Goal: Transaction & Acquisition: Purchase product/service

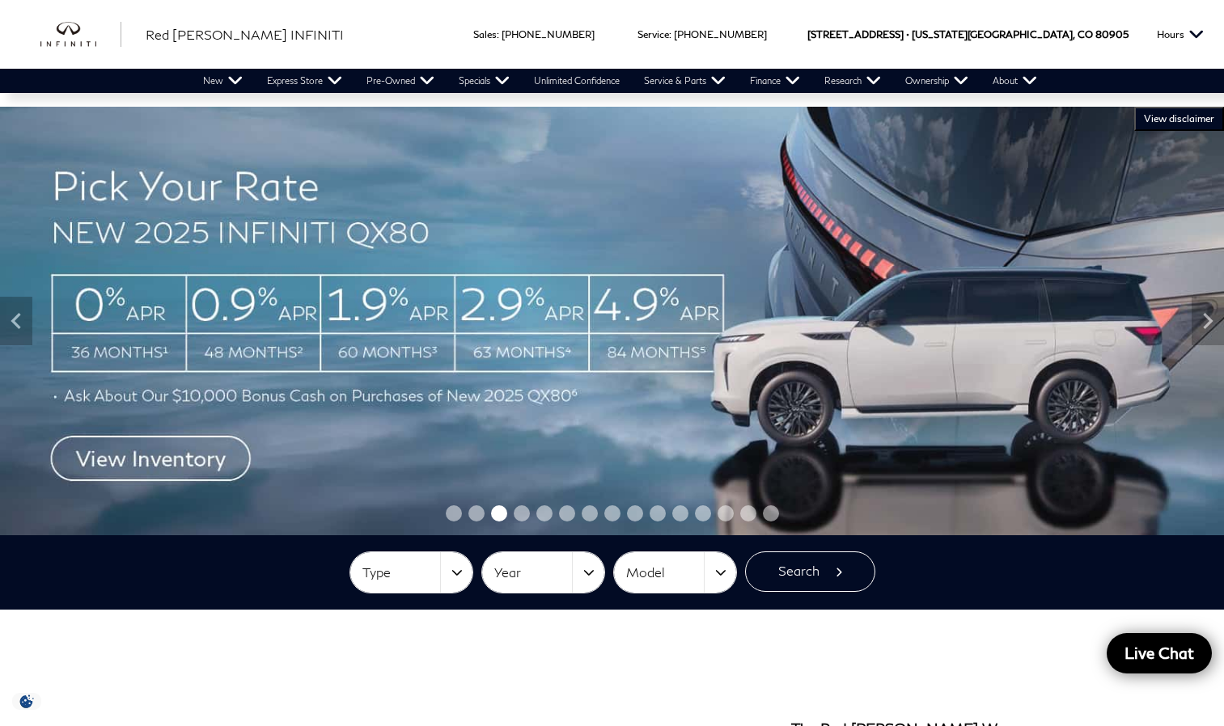
click at [175, 449] on img at bounding box center [612, 321] width 1224 height 429
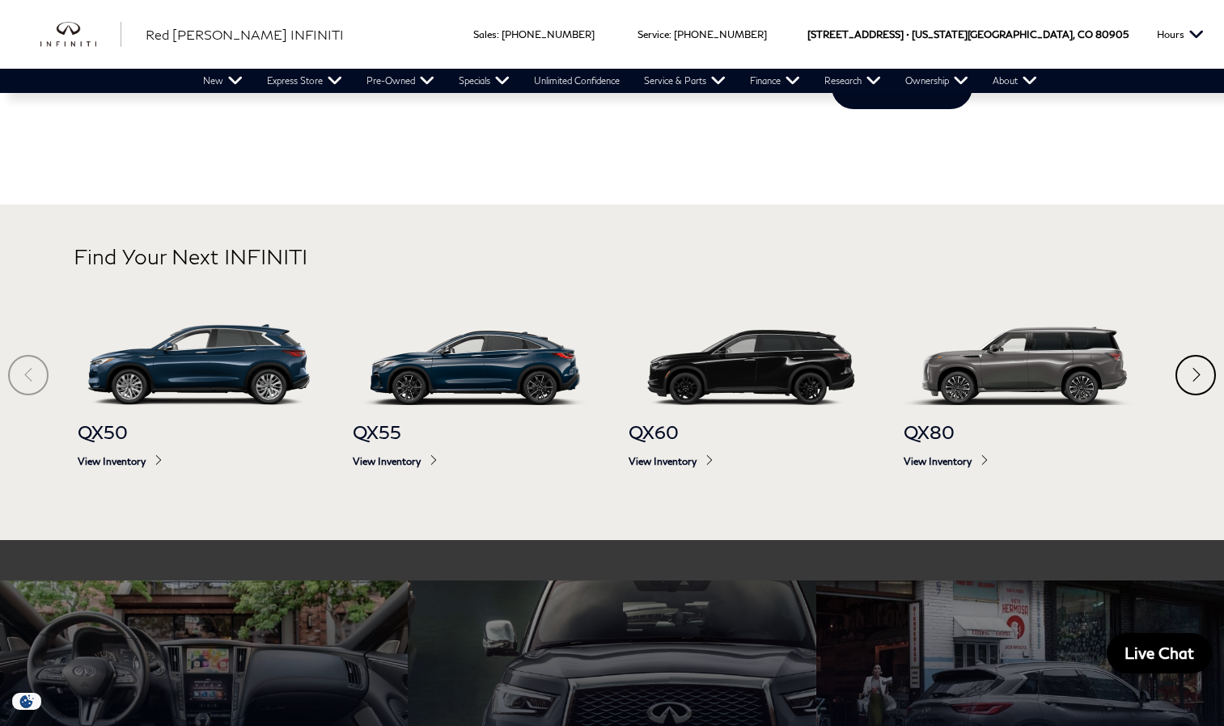
scroll to position [809, 0]
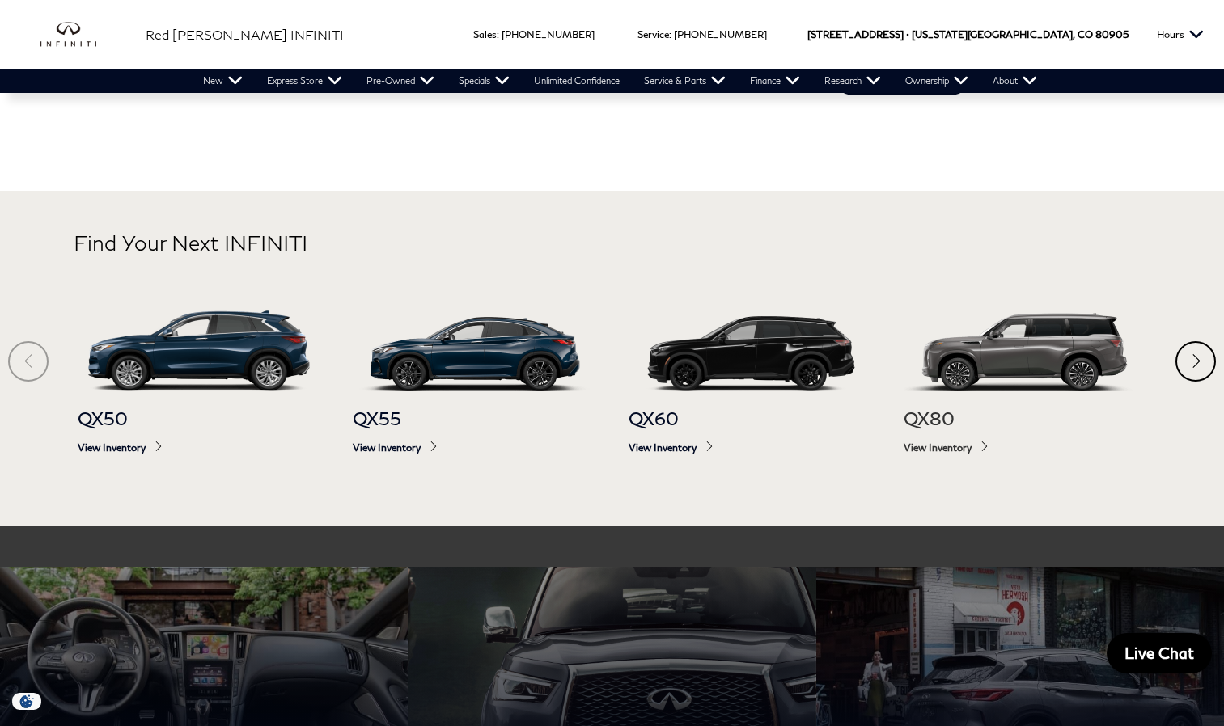
click at [931, 441] on div "QX80 View Inventory" at bounding box center [1026, 431] width 244 height 78
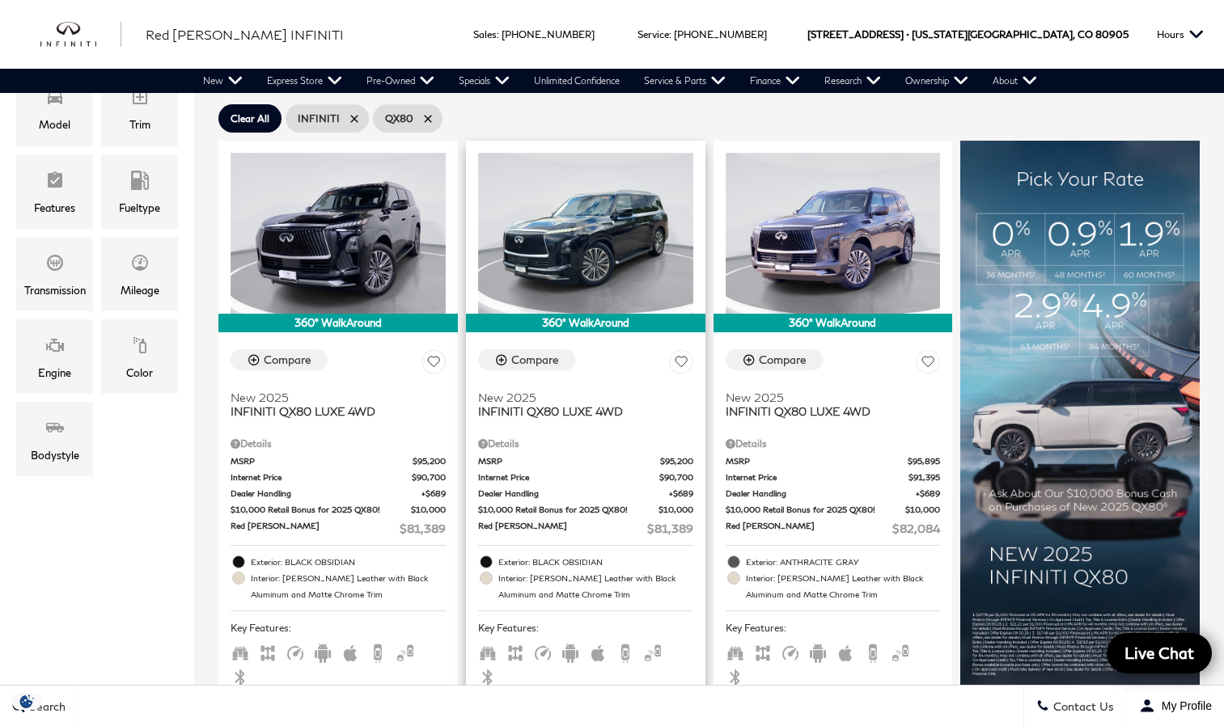
scroll to position [404, 0]
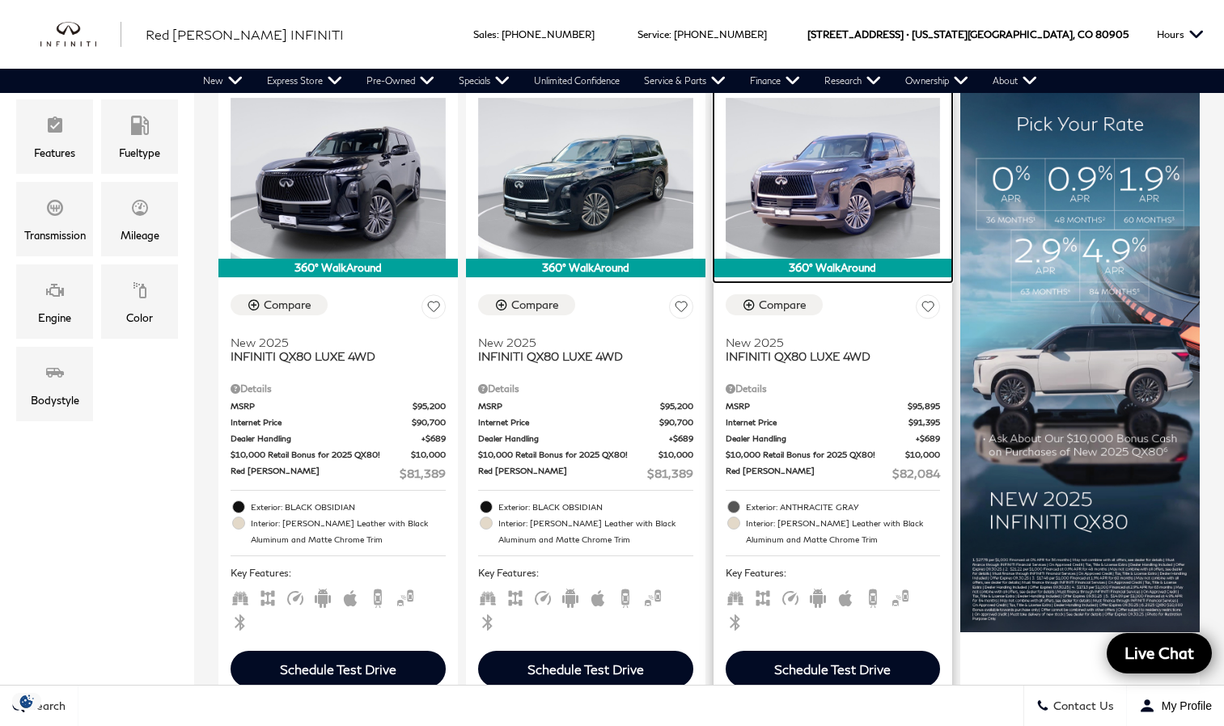
click at [791, 172] on img at bounding box center [833, 178] width 215 height 161
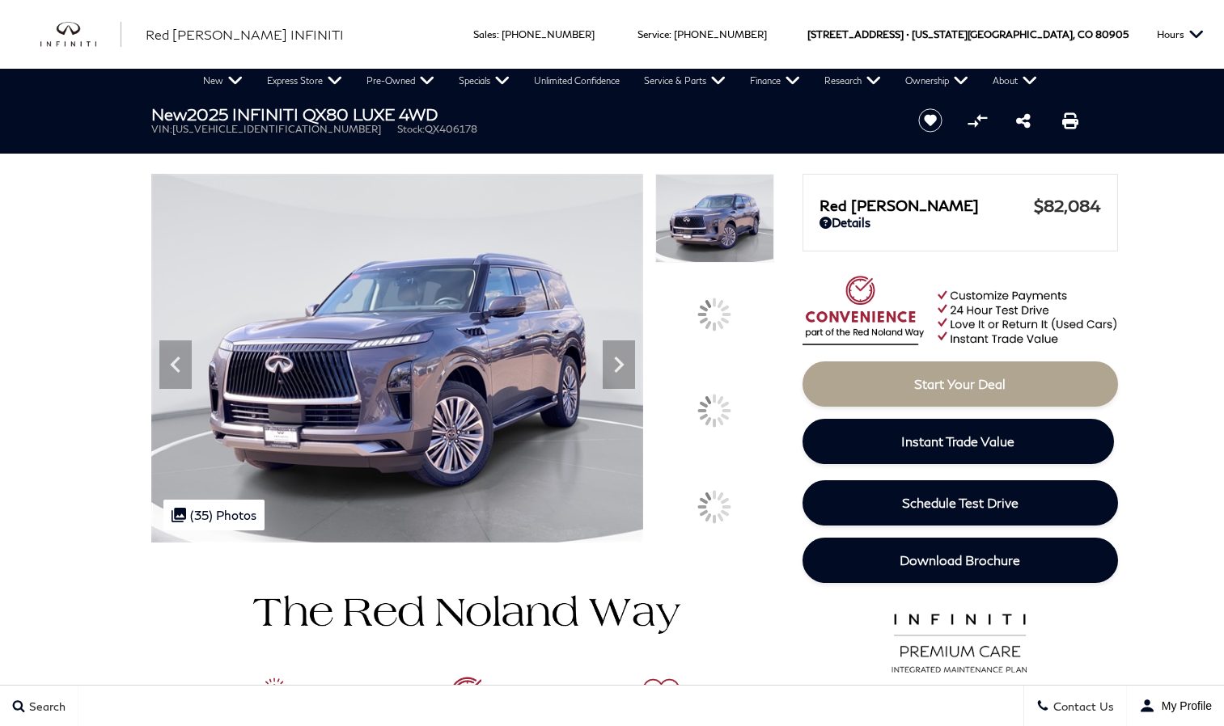
click at [728, 396] on div at bounding box center [714, 411] width 34 height 34
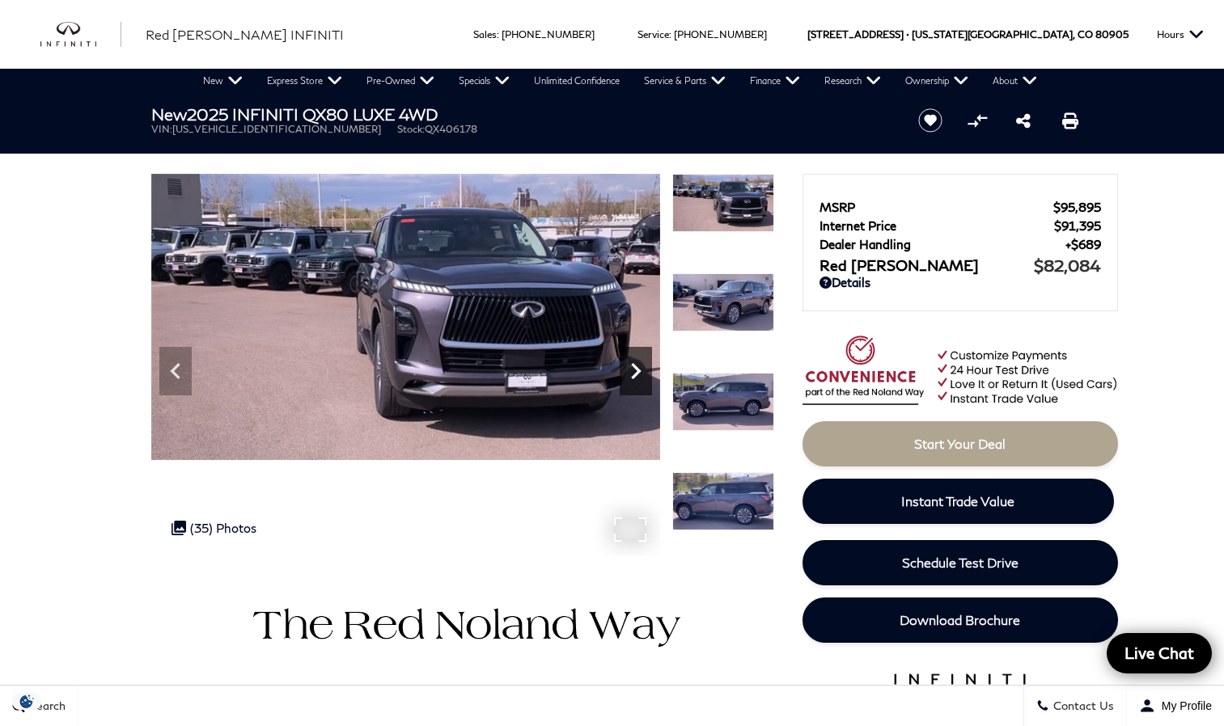
click at [637, 371] on icon "Next" at bounding box center [636, 371] width 10 height 16
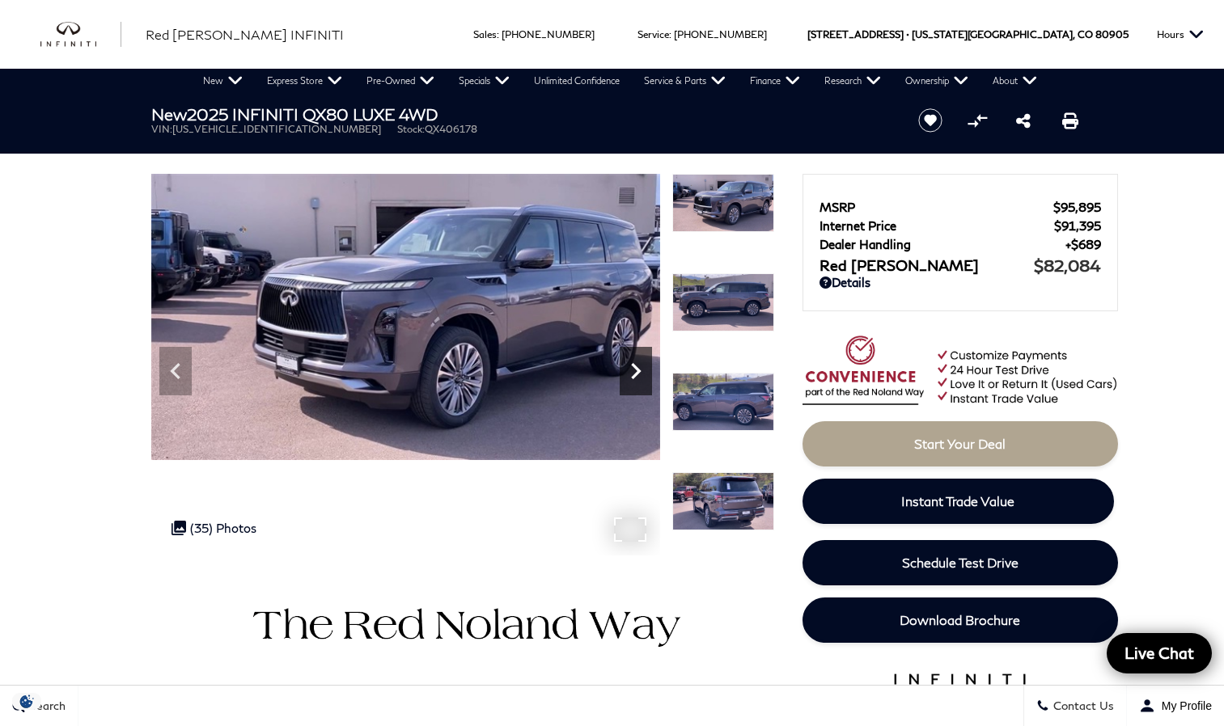
click at [637, 371] on icon "Next" at bounding box center [636, 371] width 10 height 16
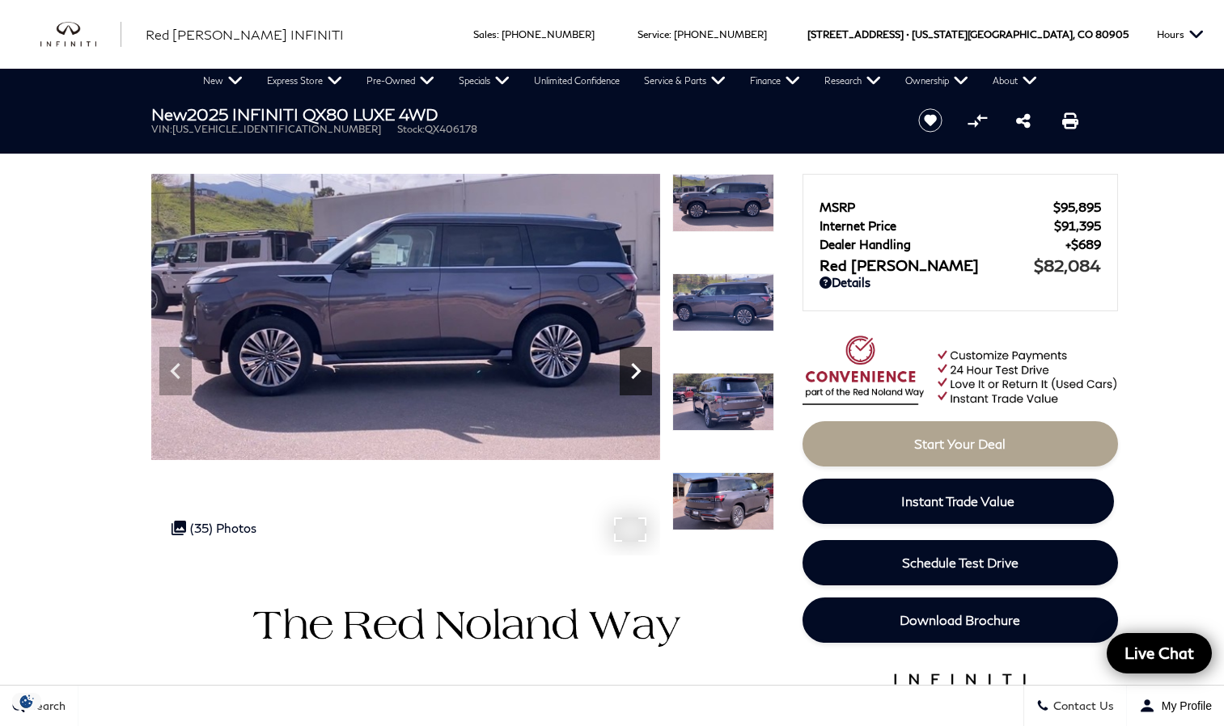
click at [637, 371] on icon "Next" at bounding box center [636, 371] width 10 height 16
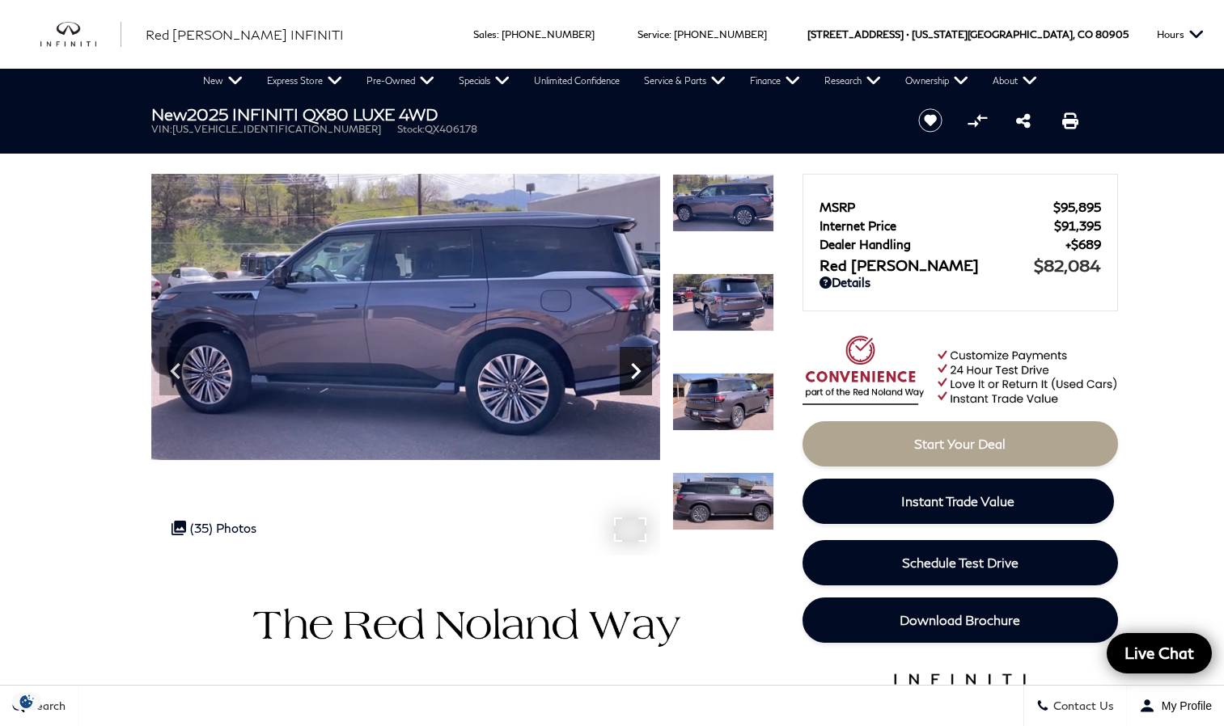
click at [637, 371] on icon "Next" at bounding box center [636, 371] width 10 height 16
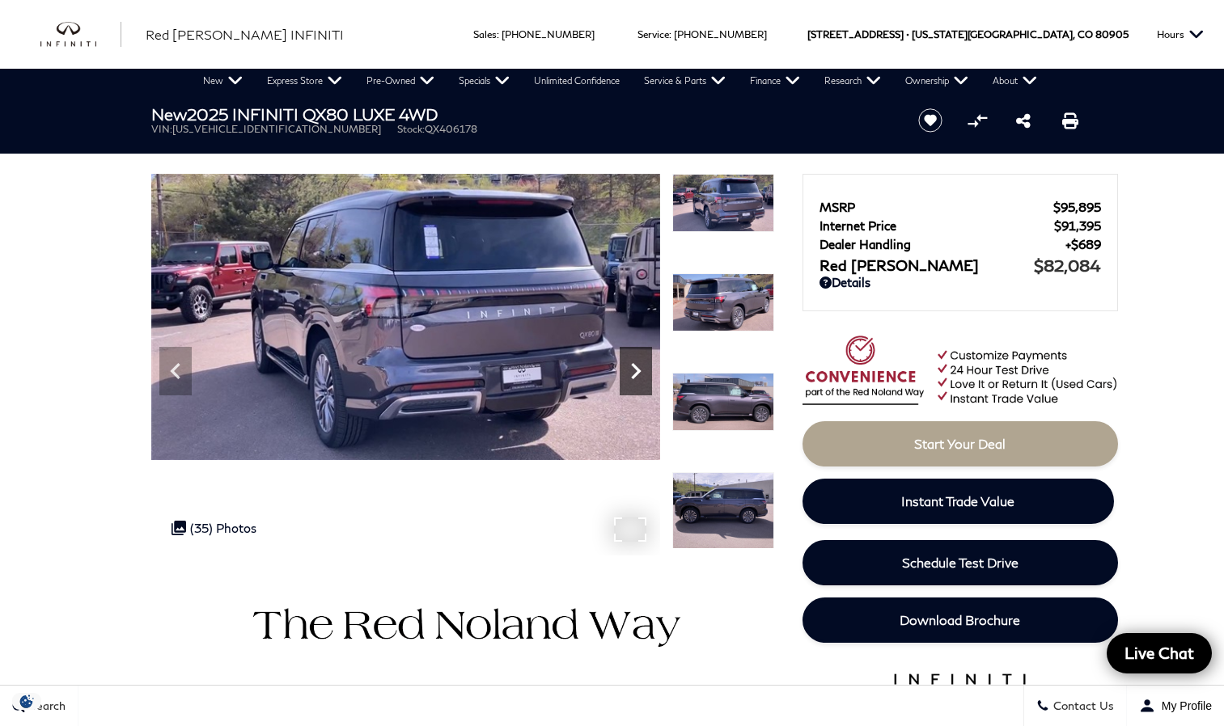
click at [637, 371] on icon "Next" at bounding box center [636, 371] width 10 height 16
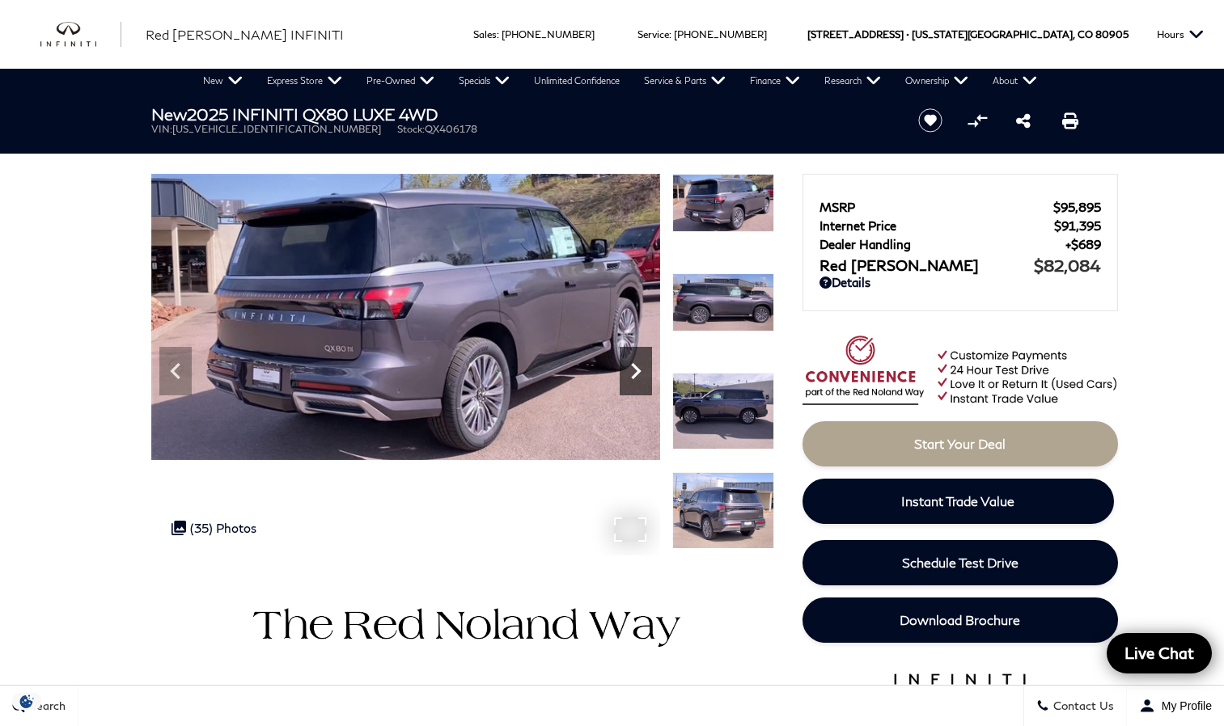
click at [637, 371] on icon "Next" at bounding box center [636, 371] width 10 height 16
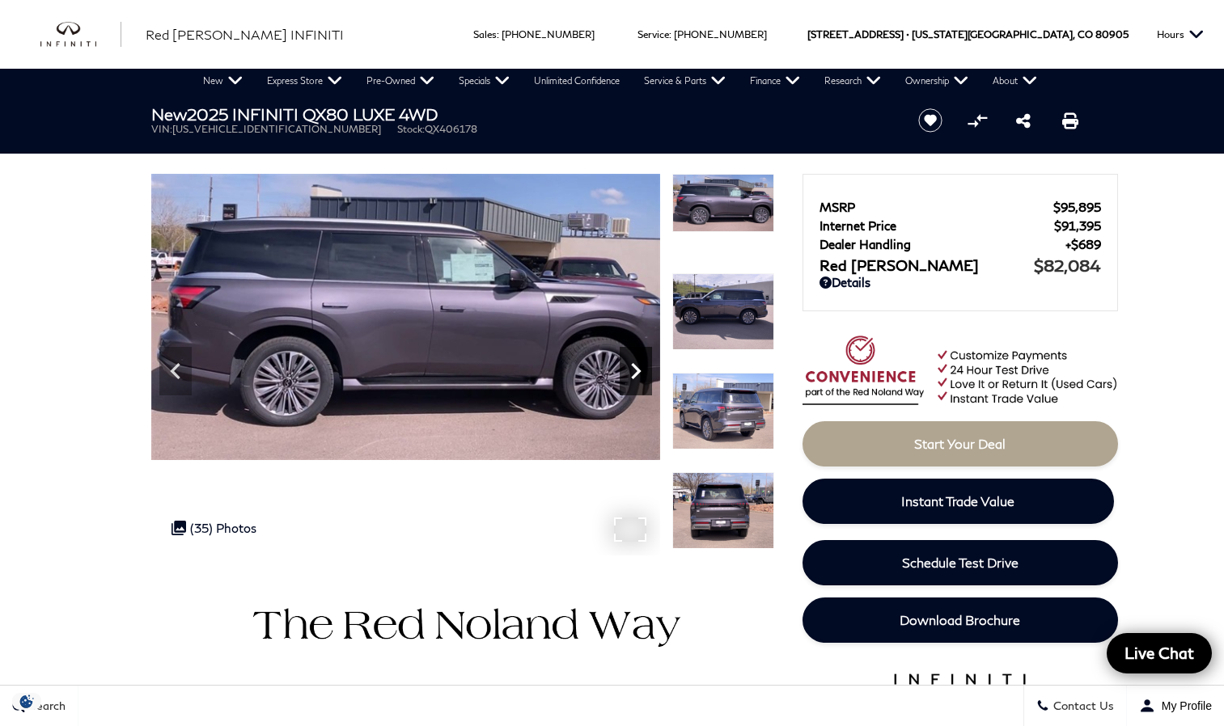
click at [637, 371] on icon "Next" at bounding box center [636, 371] width 10 height 16
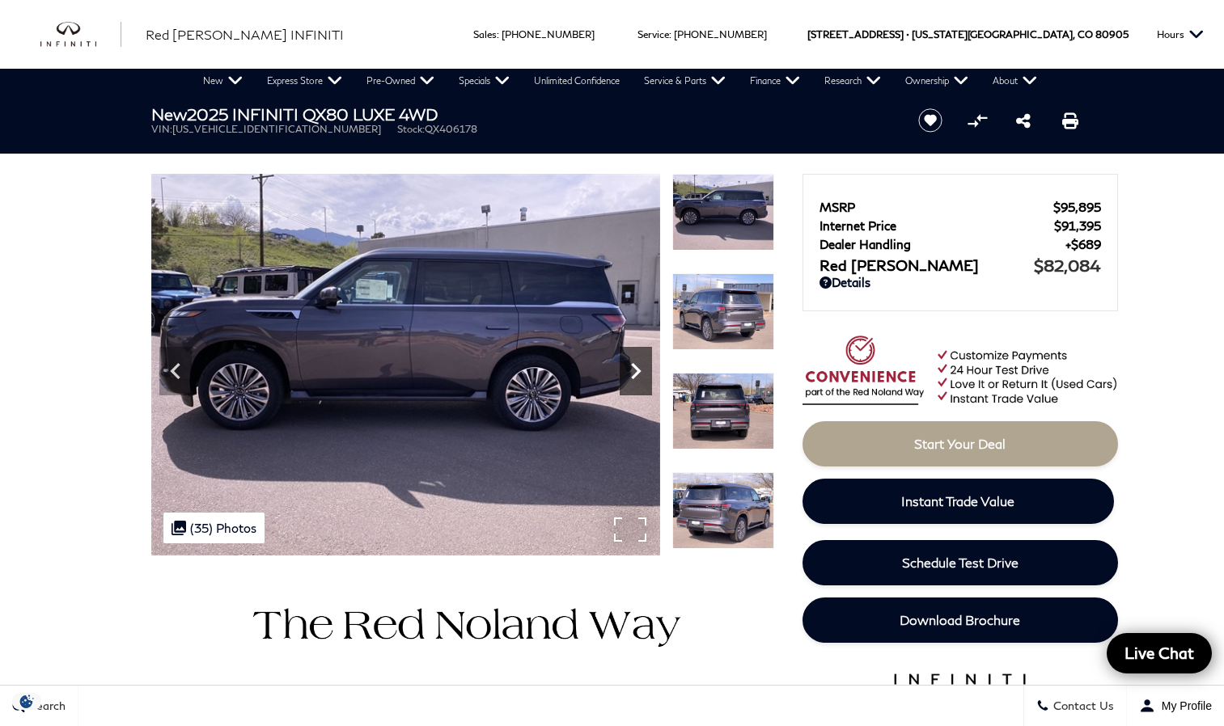
click at [637, 371] on icon "Next" at bounding box center [636, 371] width 10 height 16
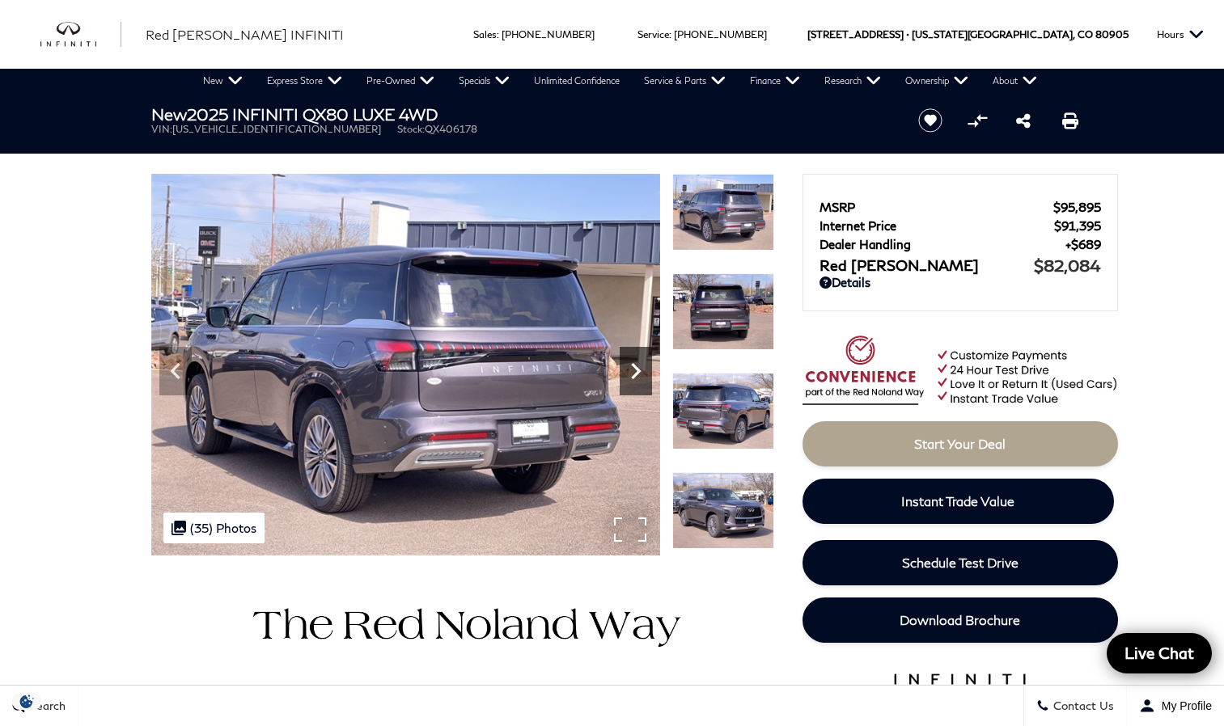
click at [637, 371] on icon "Next" at bounding box center [636, 371] width 10 height 16
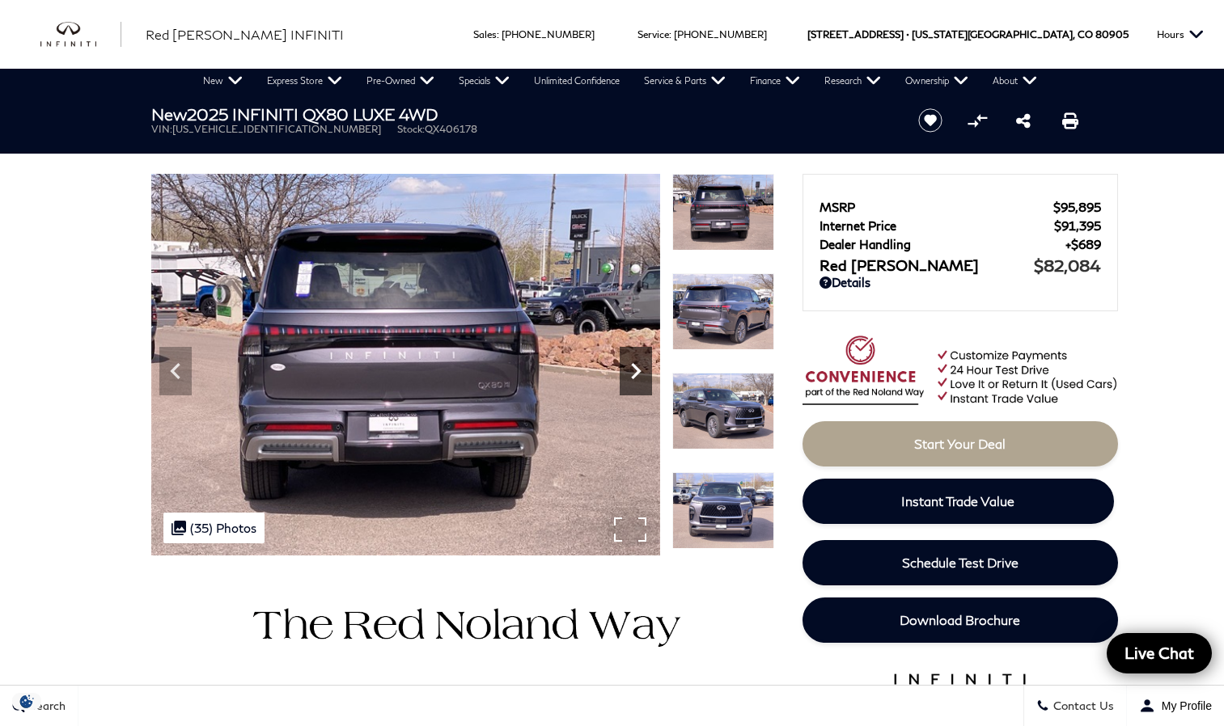
click at [637, 371] on icon "Next" at bounding box center [636, 371] width 10 height 16
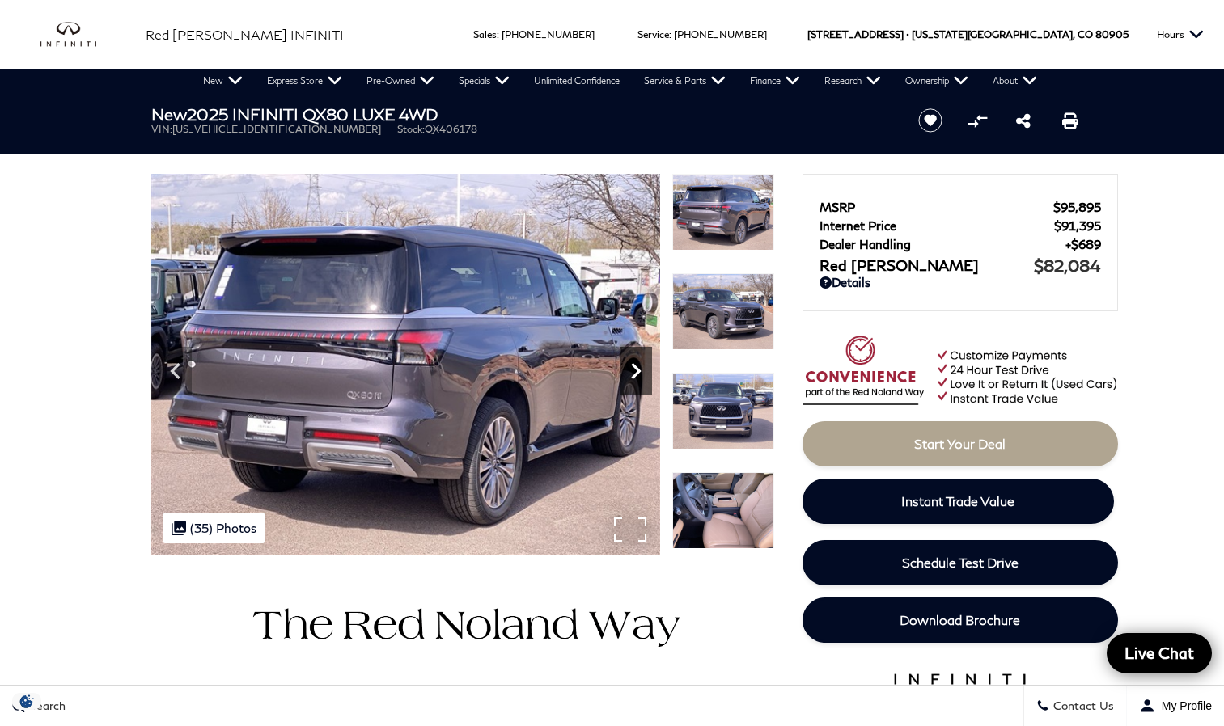
click at [637, 371] on icon "Next" at bounding box center [636, 371] width 10 height 16
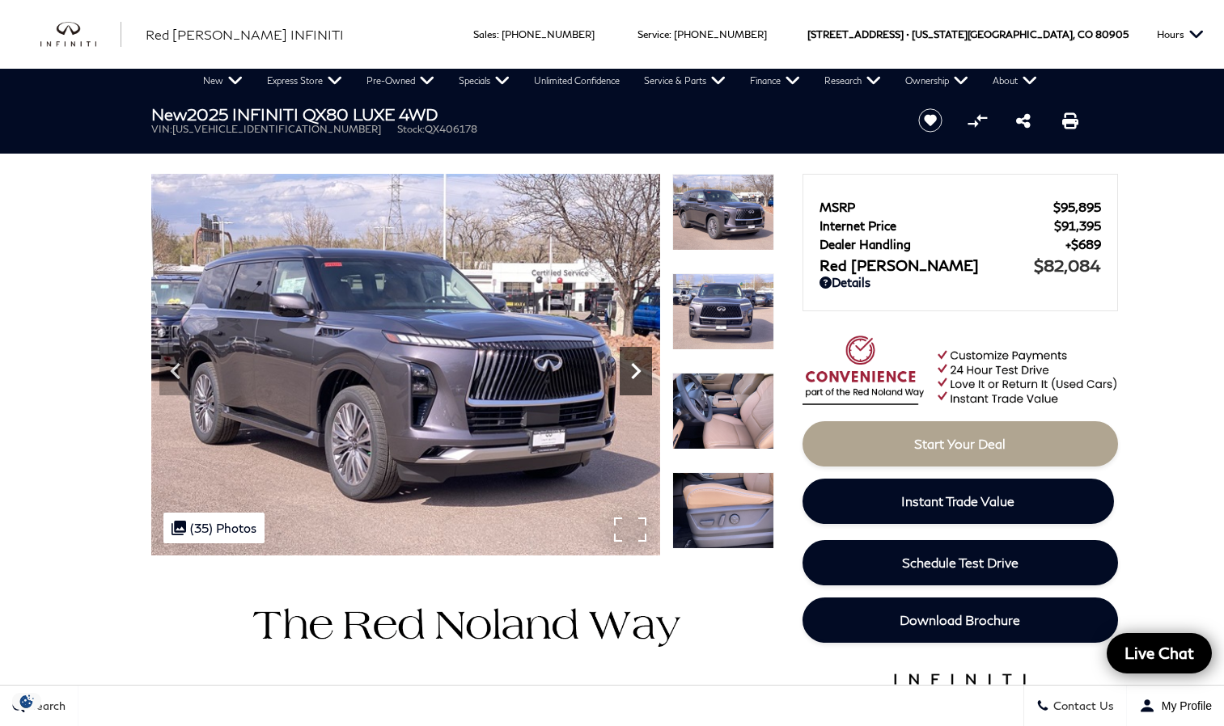
click at [637, 371] on icon "Next" at bounding box center [636, 371] width 10 height 16
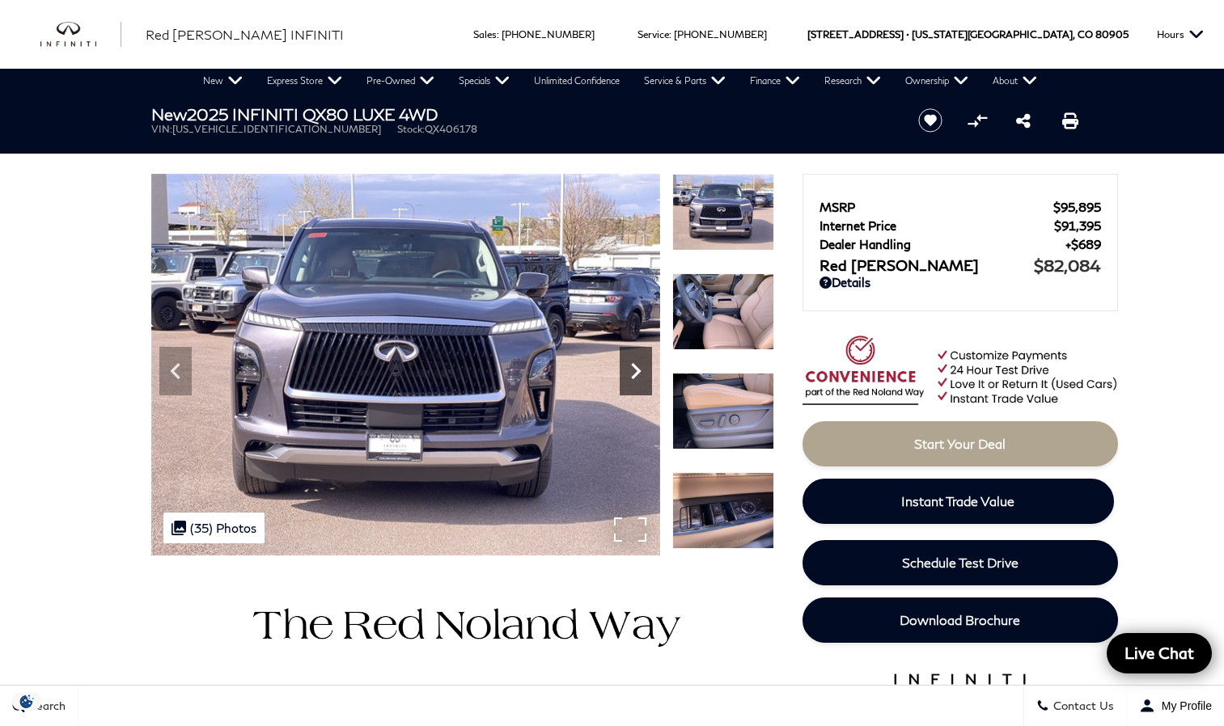
click at [637, 371] on icon "Next" at bounding box center [636, 371] width 10 height 16
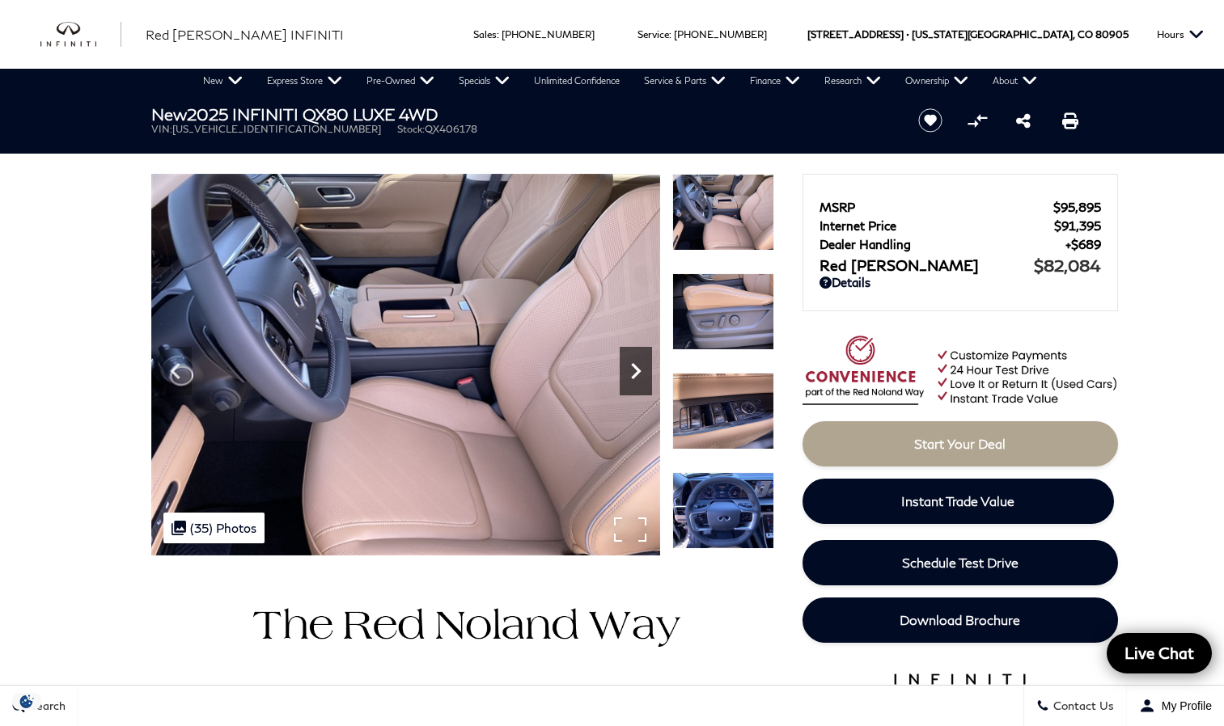
click at [637, 371] on icon "Next" at bounding box center [636, 371] width 10 height 16
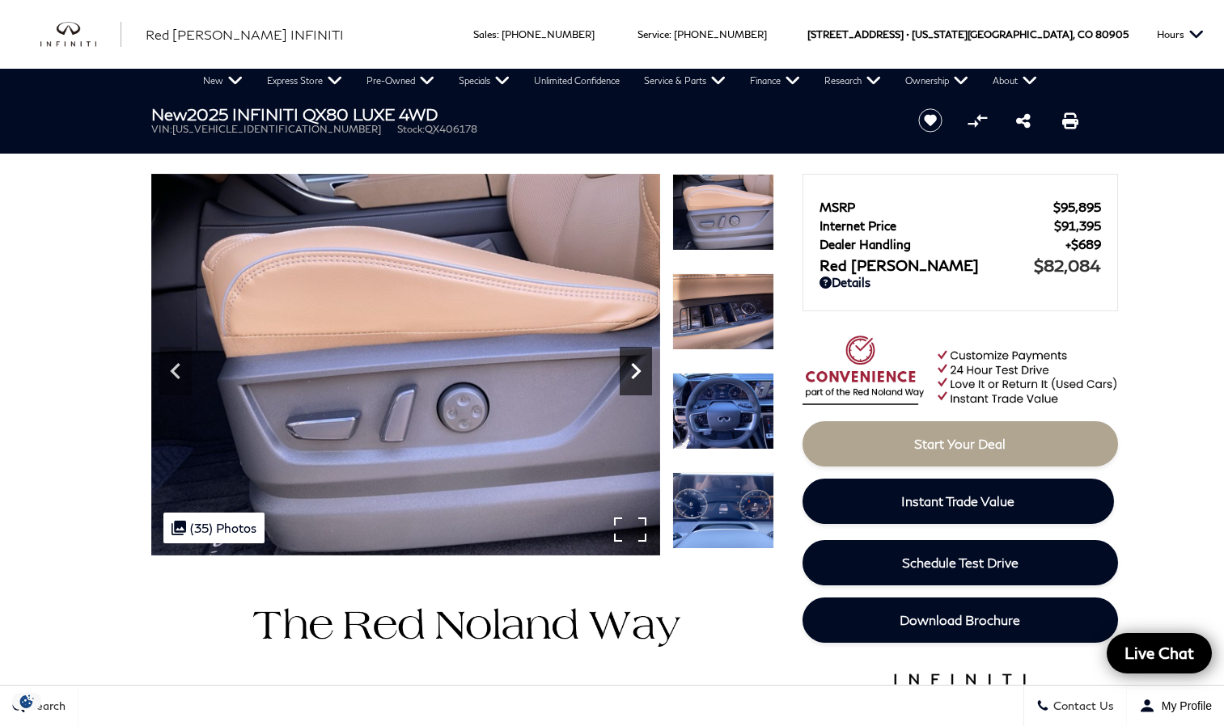
click at [637, 371] on icon "Next" at bounding box center [636, 371] width 10 height 16
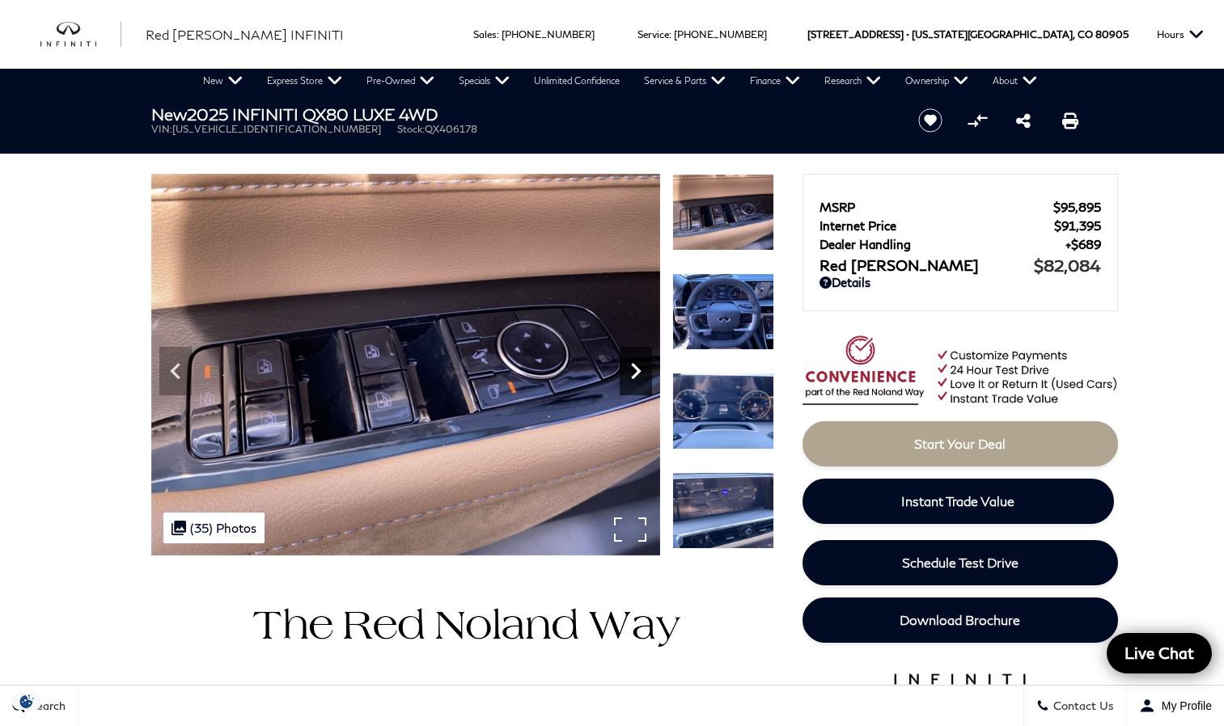
click at [637, 371] on icon "Next" at bounding box center [636, 371] width 10 height 16
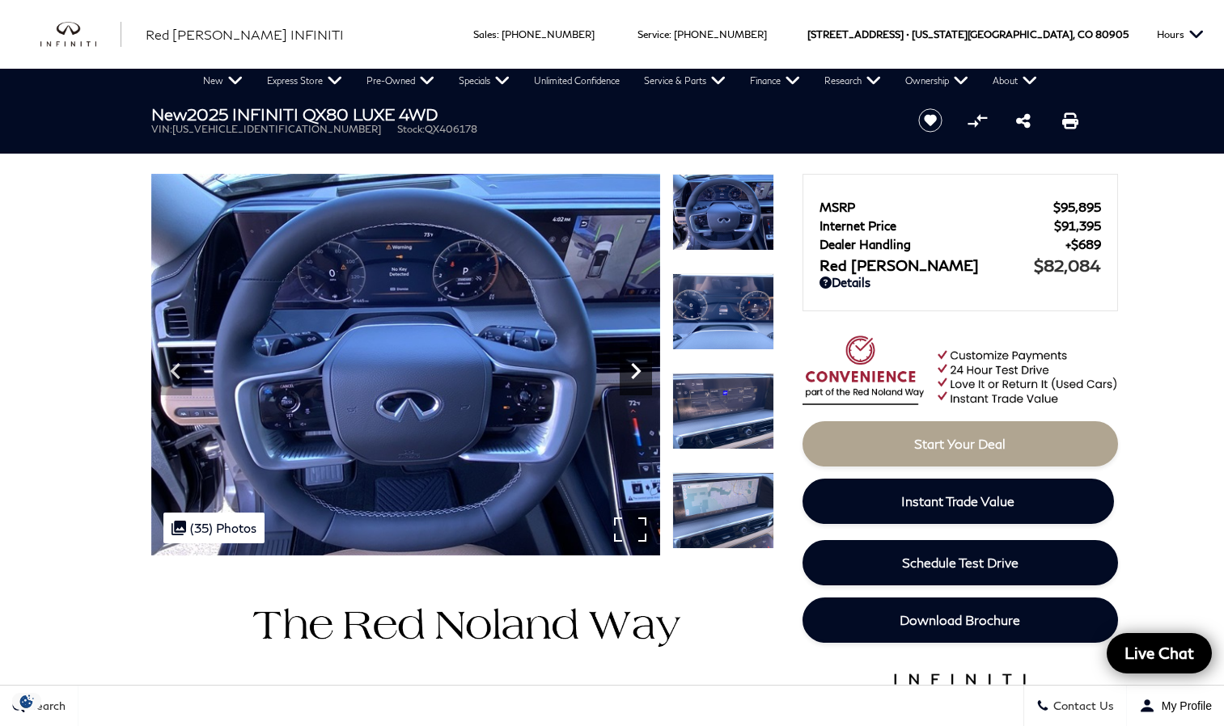
click at [637, 371] on icon "Next" at bounding box center [636, 371] width 10 height 16
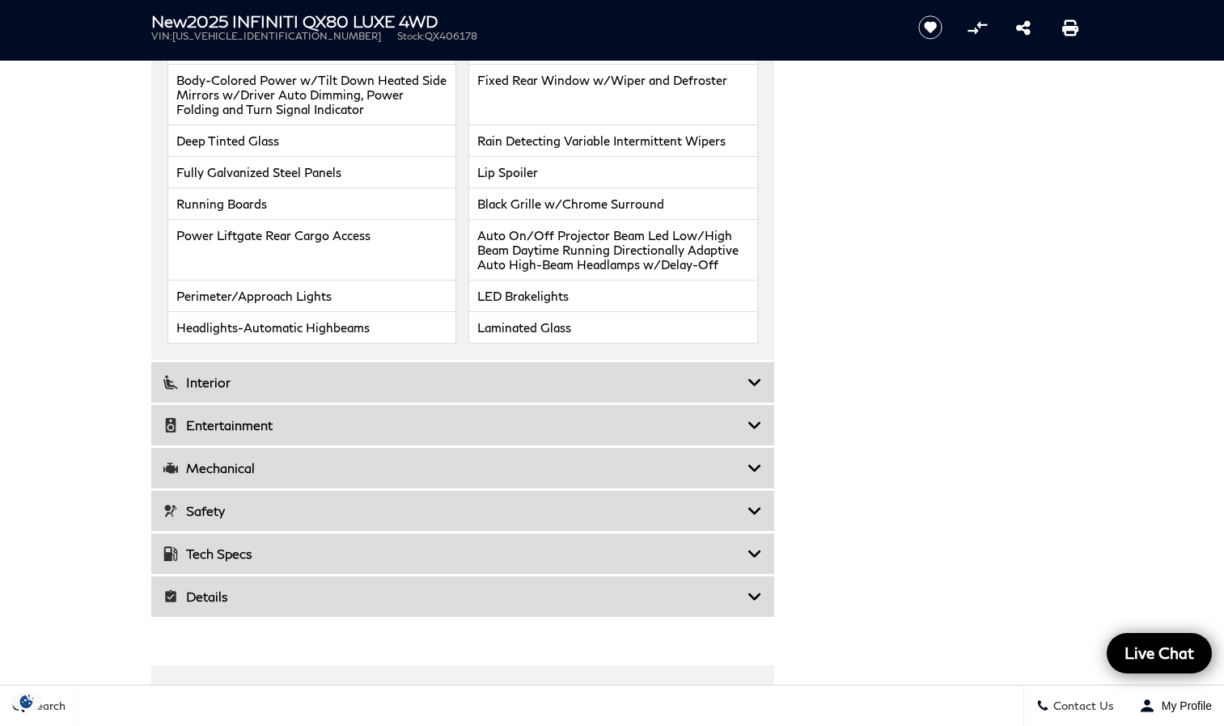
scroll to position [2427, 0]
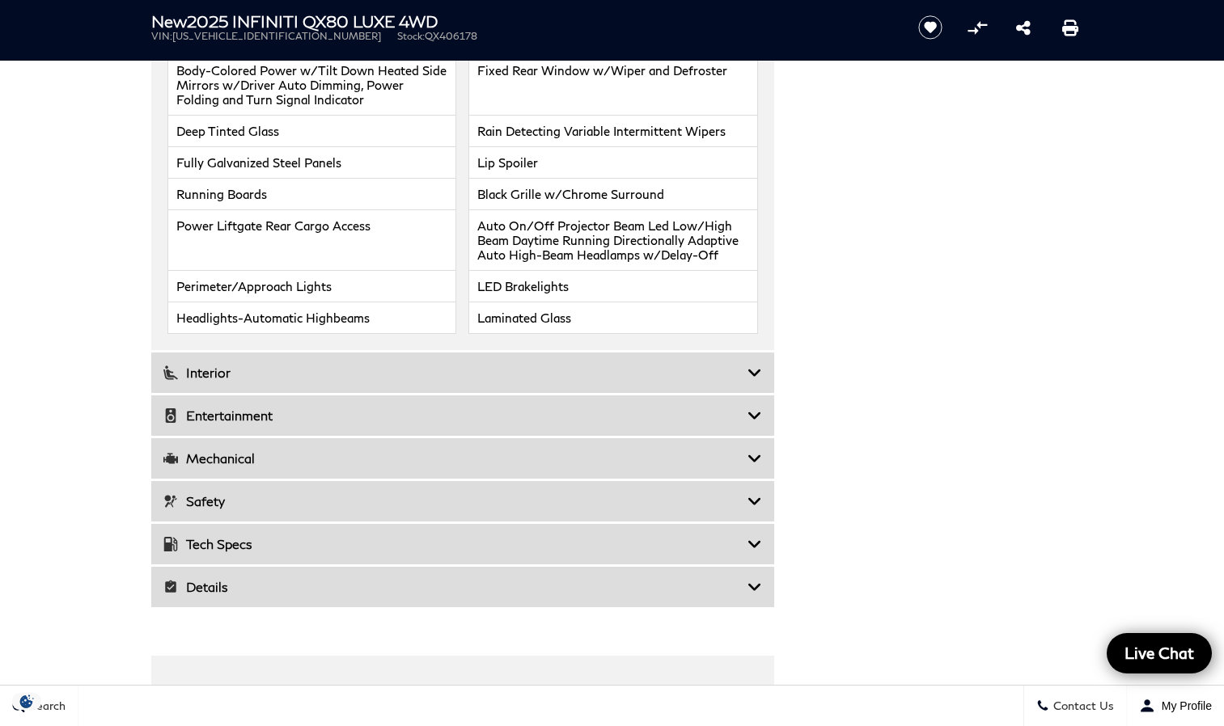
click at [744, 369] on h3 "Interior" at bounding box center [455, 373] width 584 height 16
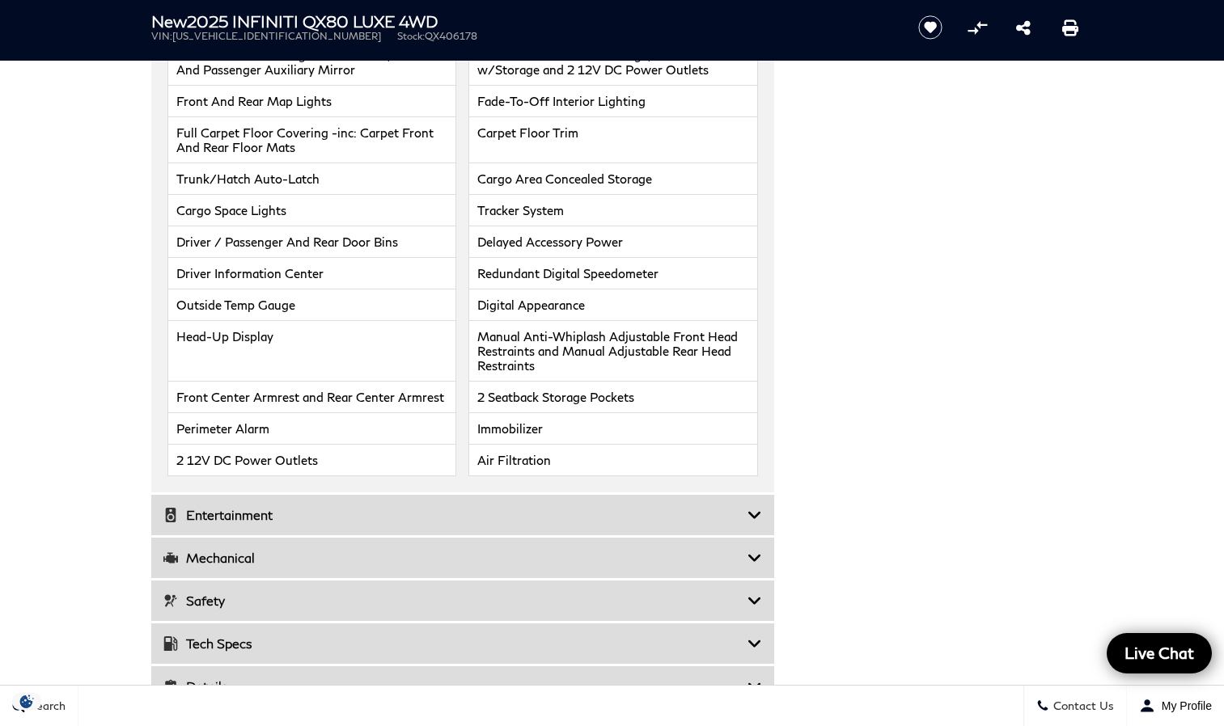
scroll to position [2751, 0]
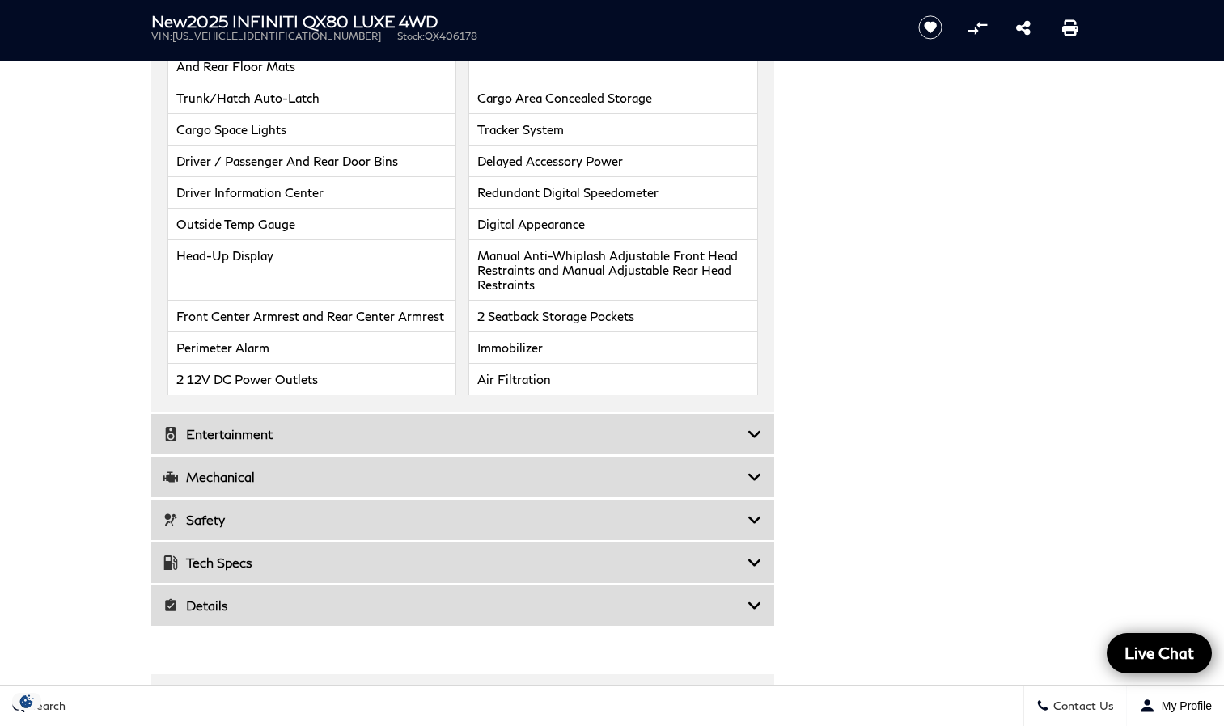
click at [747, 426] on icon at bounding box center [754, 434] width 15 height 16
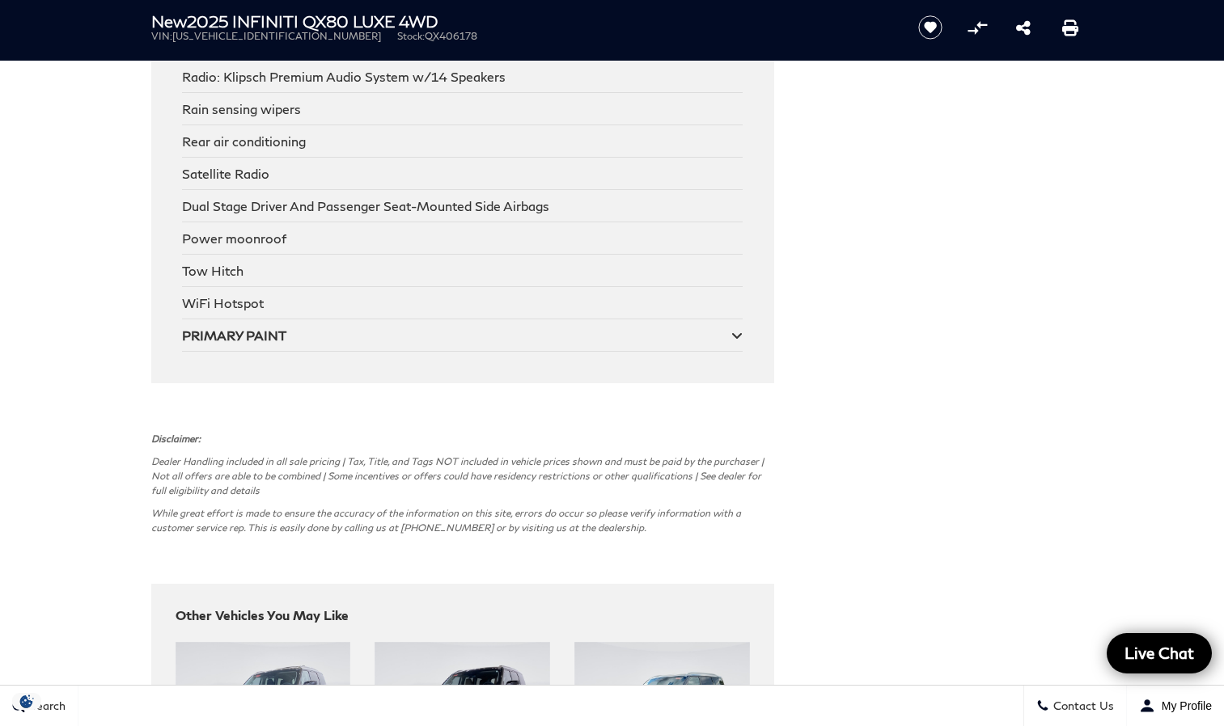
scroll to position [3317, 0]
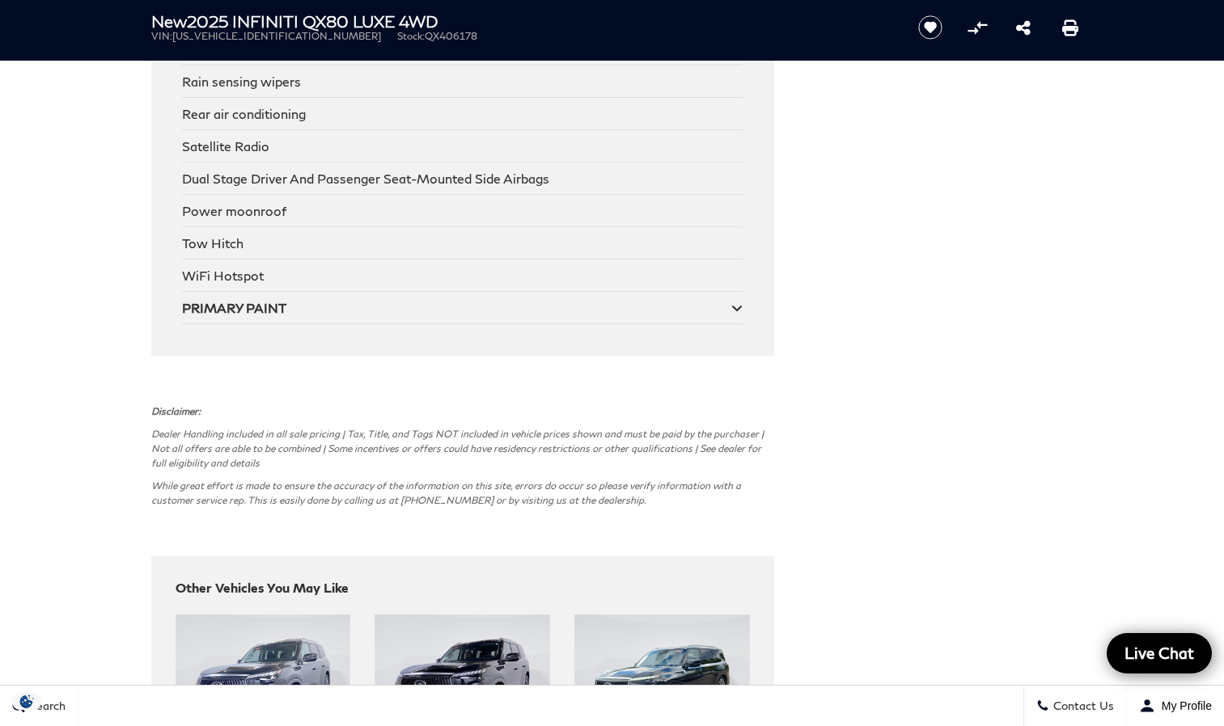
click at [731, 306] on icon at bounding box center [736, 308] width 11 height 13
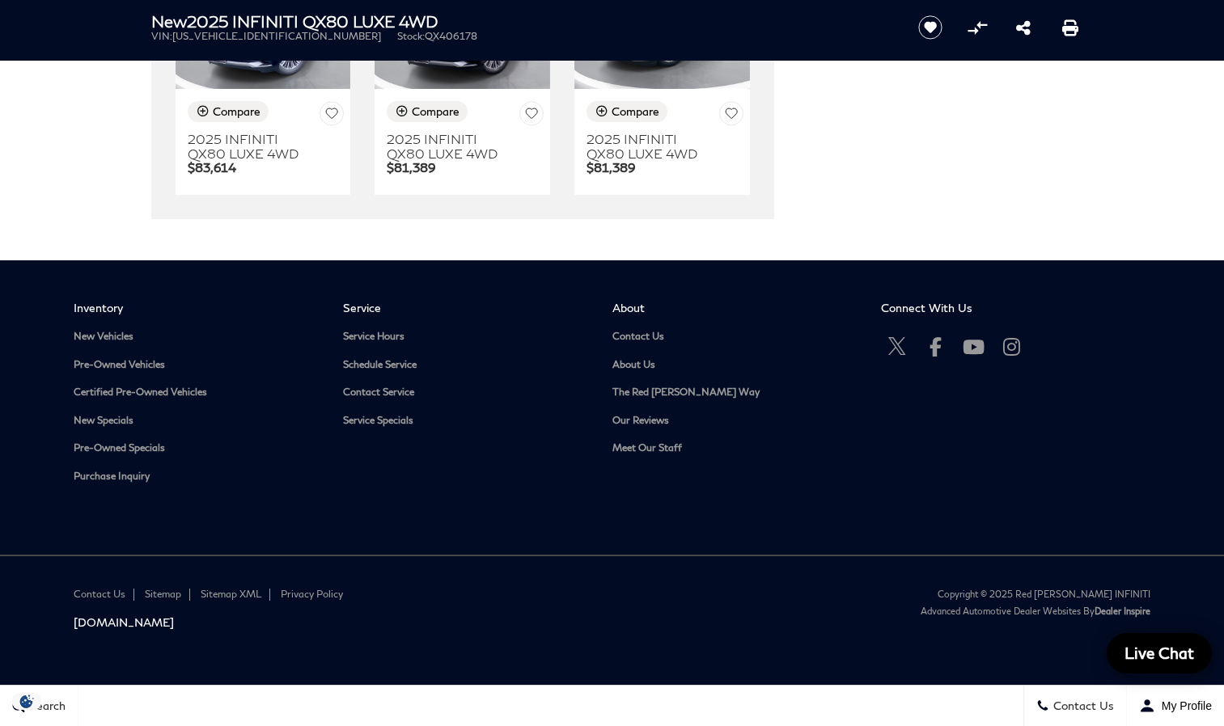
scroll to position [4007, 0]
